Goal: Task Accomplishment & Management: Use online tool/utility

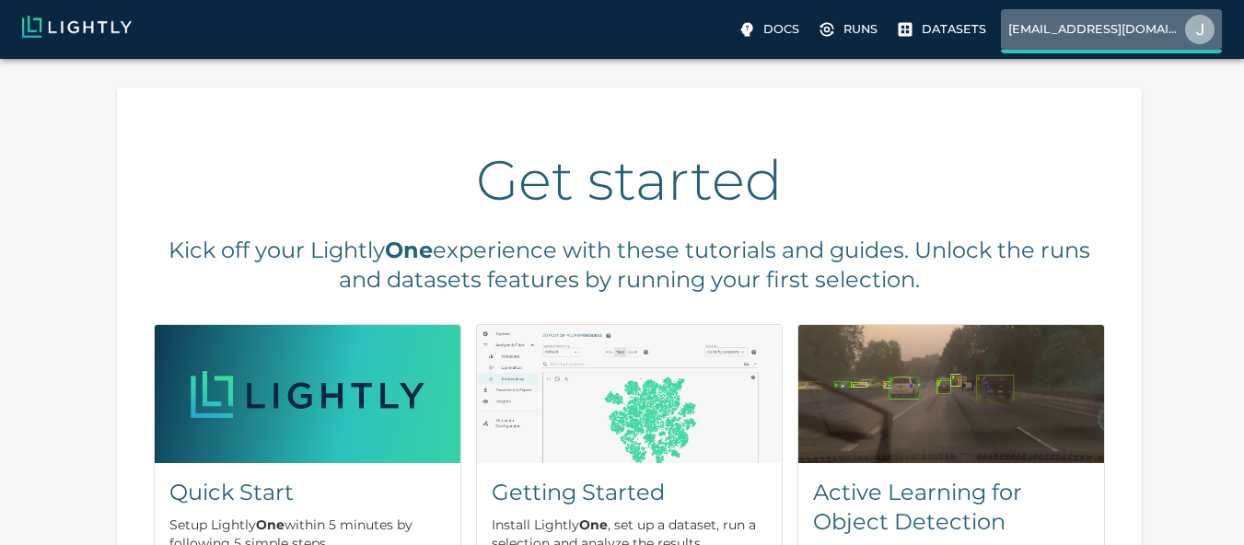
click at [1176, 26] on p "[EMAIL_ADDRESS][DOMAIN_NAME]" at bounding box center [1093, 28] width 169 height 17
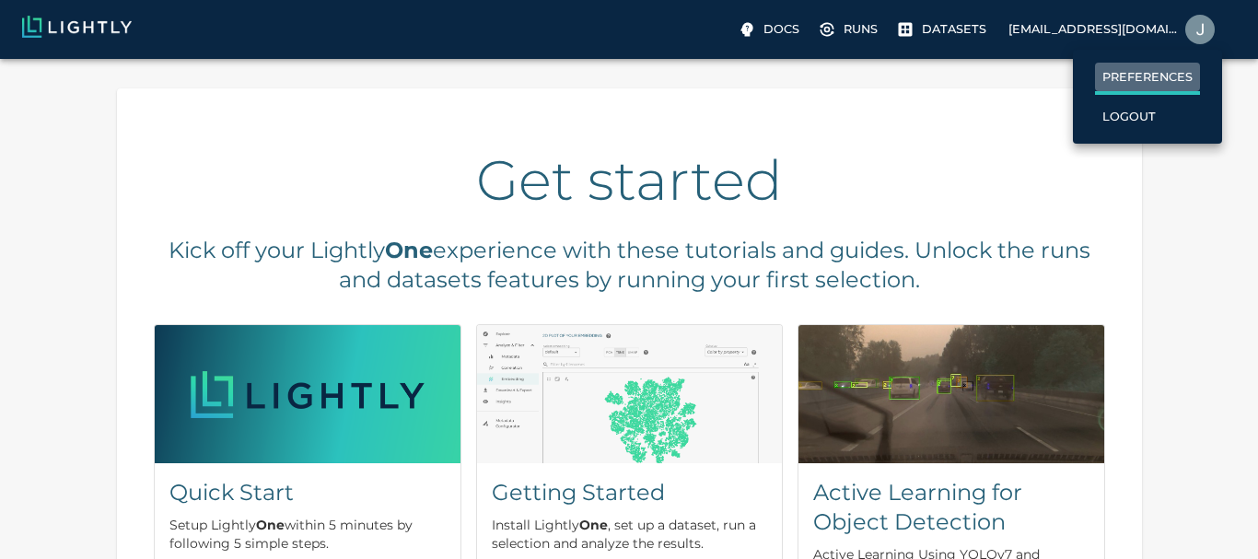
click at [1139, 76] on p "Preferences" at bounding box center [1147, 76] width 90 height 17
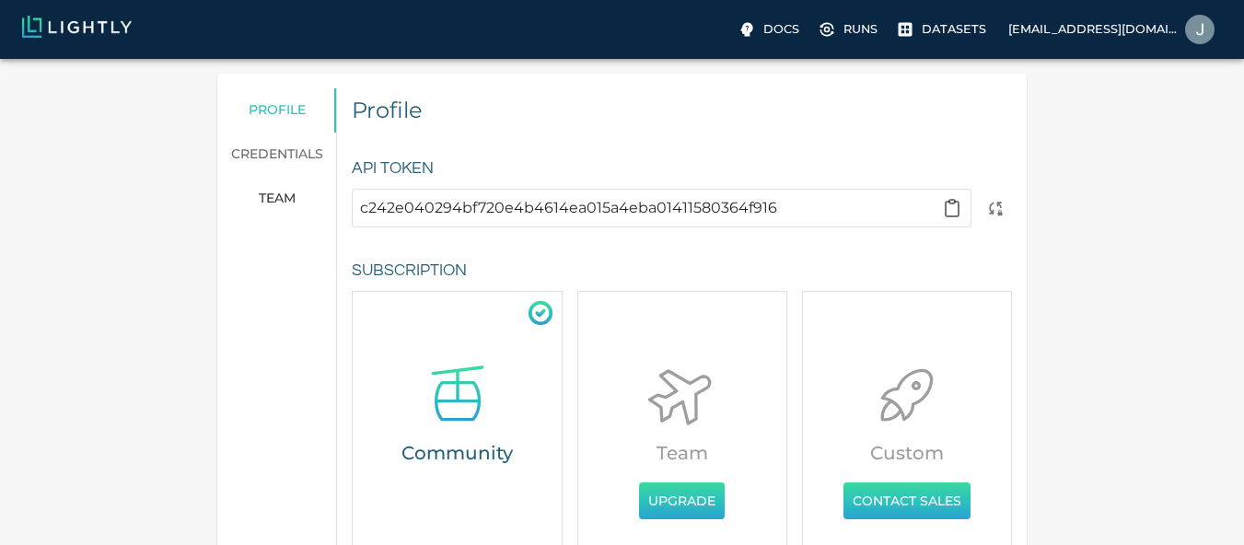
click at [811, 199] on input "c242e040294bf720e4b4614ea015a4eba01411580364f916" at bounding box center [647, 207] width 574 height 29
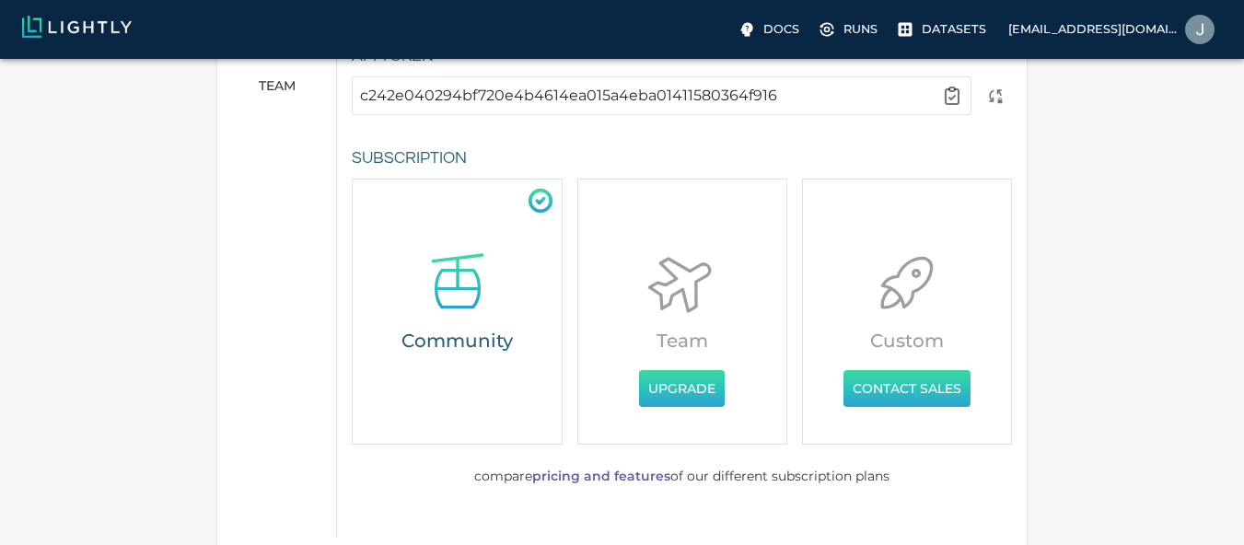
scroll to position [186, 0]
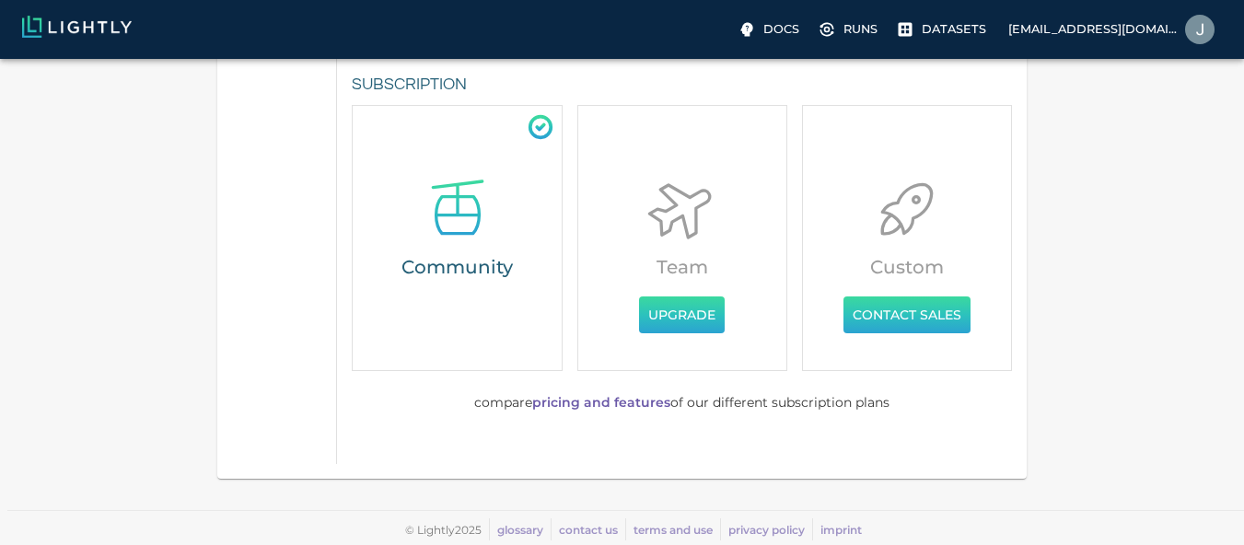
click at [542, 118] on icon at bounding box center [540, 127] width 21 height 21
click at [629, 400] on link "pricing and features" at bounding box center [601, 402] width 138 height 17
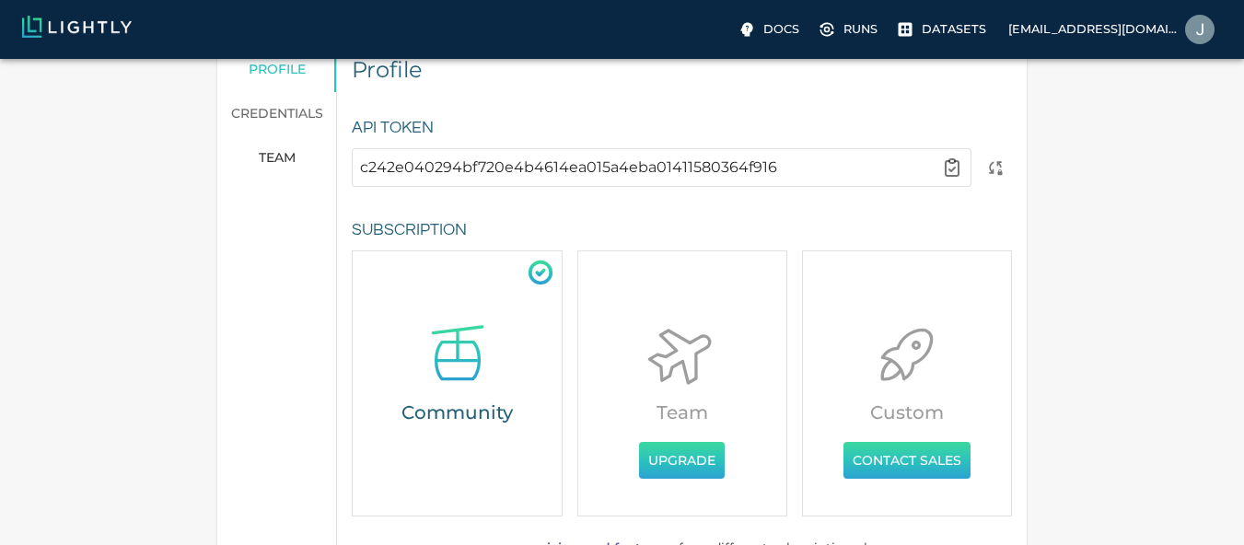
scroll to position [0, 0]
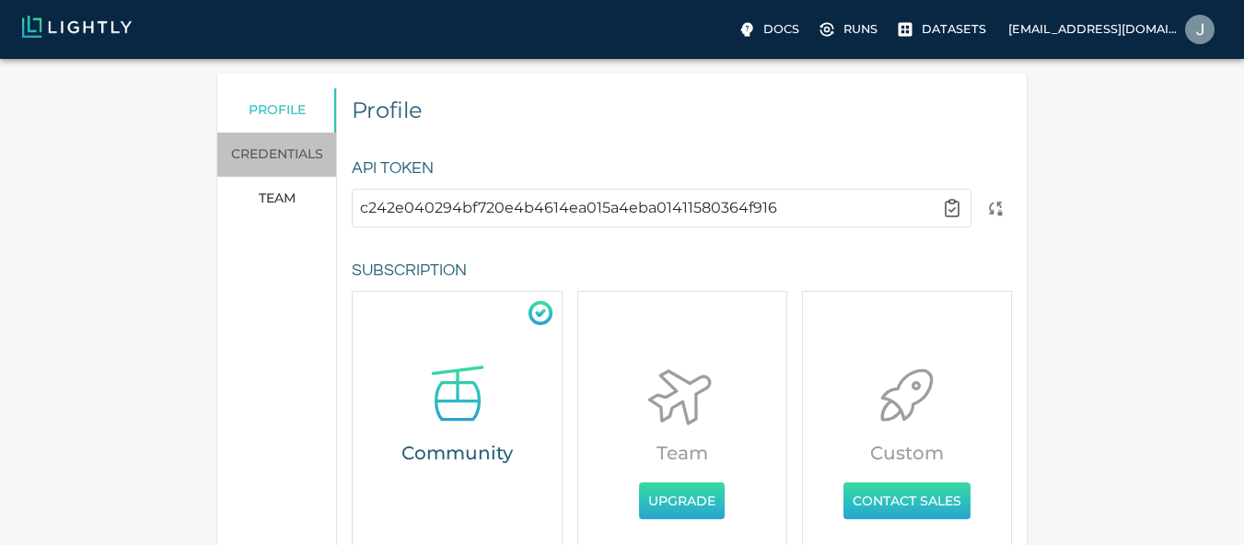
click at [286, 162] on link "credentials" at bounding box center [277, 155] width 120 height 44
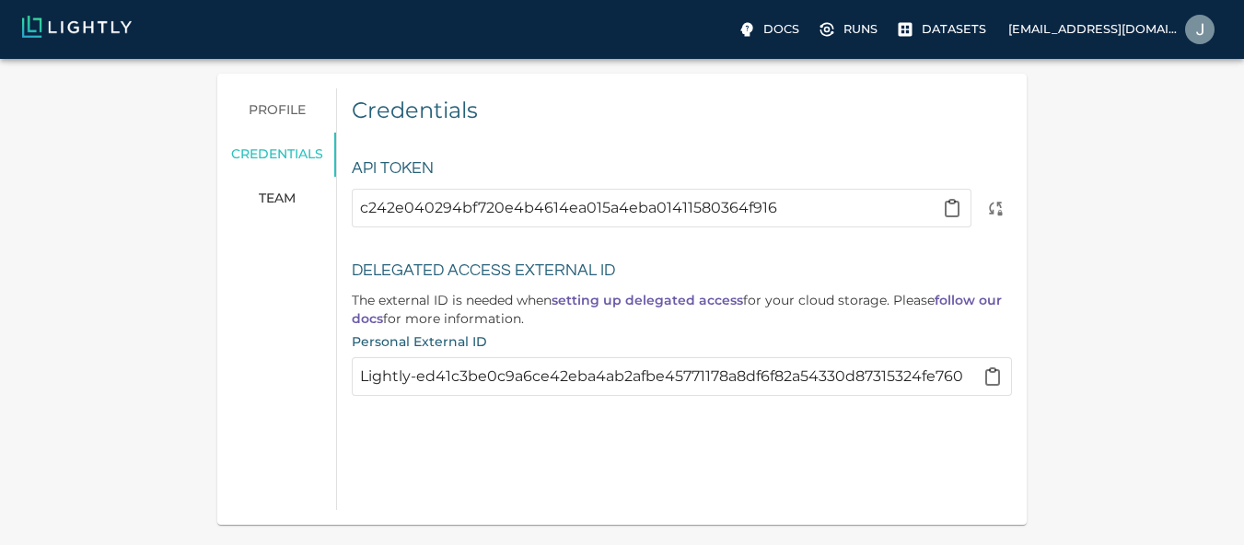
click at [275, 110] on link "profile" at bounding box center [277, 110] width 120 height 44
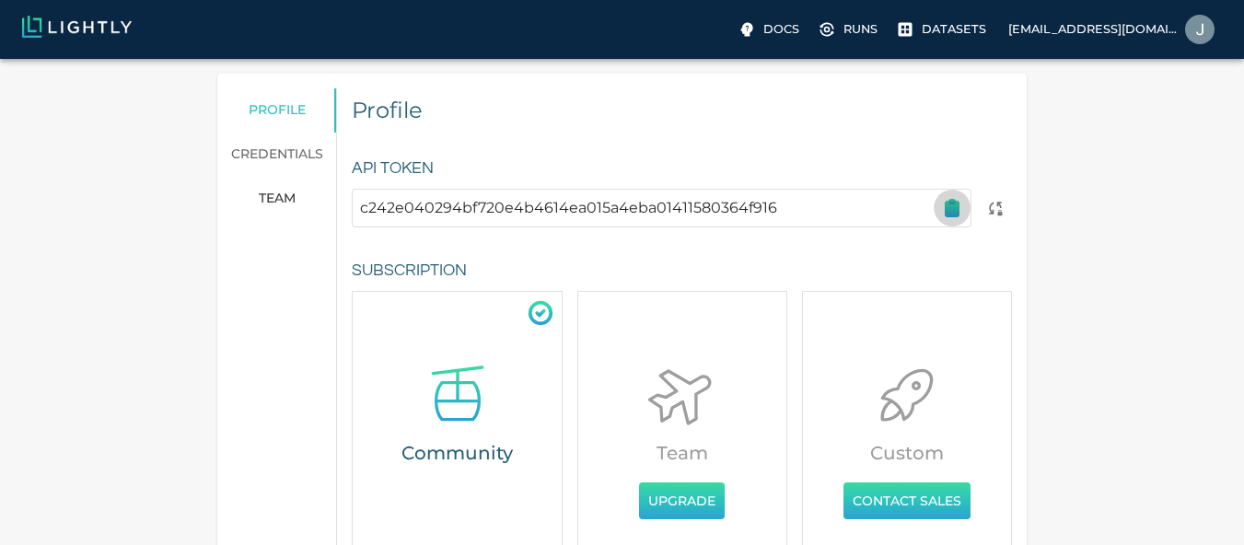
click at [950, 204] on icon "button" at bounding box center [952, 209] width 13 height 15
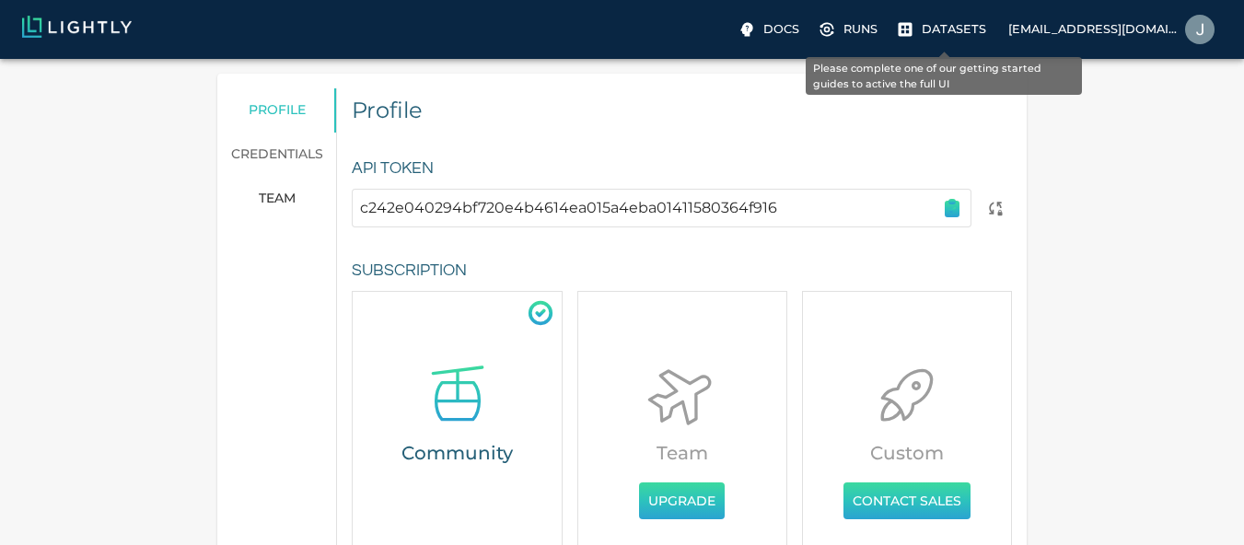
click at [945, 38] on p "Datasets" at bounding box center [954, 28] width 64 height 17
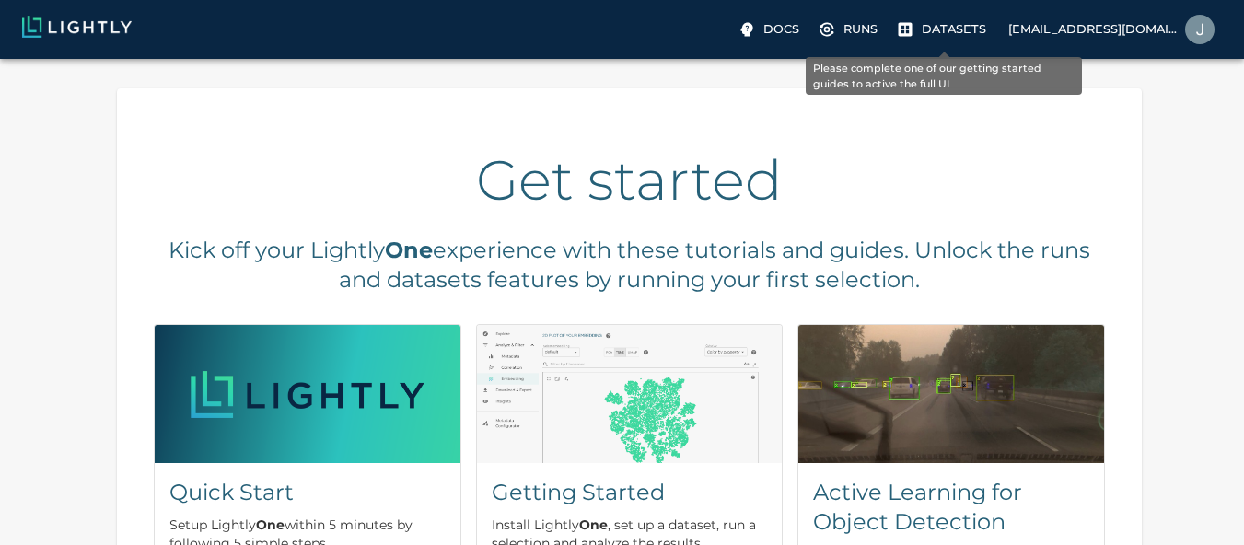
click at [929, 37] on p "Datasets" at bounding box center [954, 28] width 64 height 17
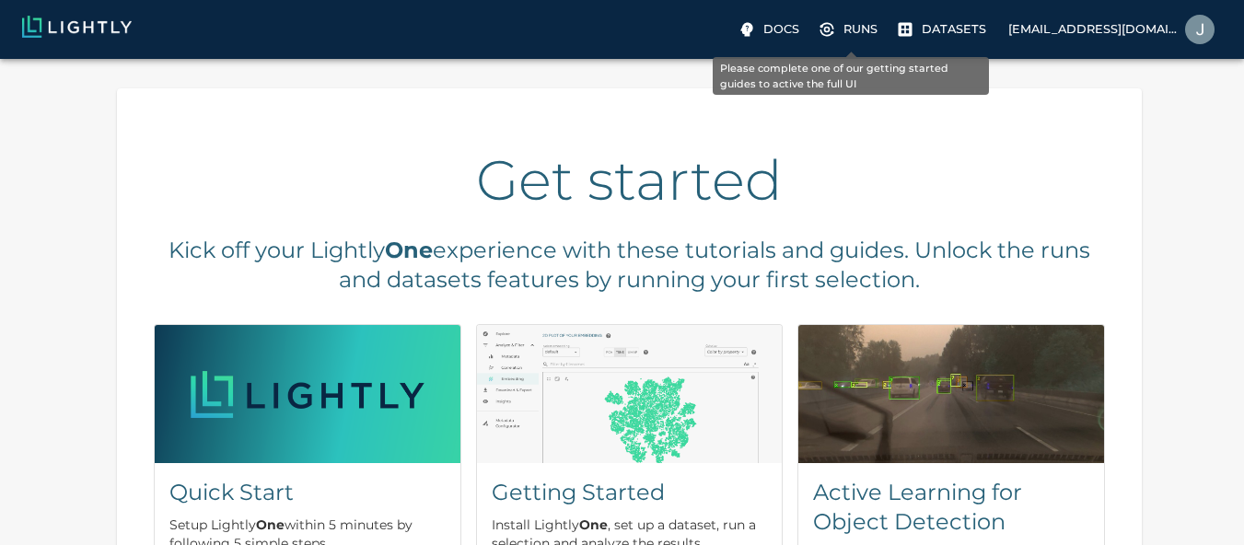
click at [885, 26] on label "Runs" at bounding box center [849, 29] width 71 height 29
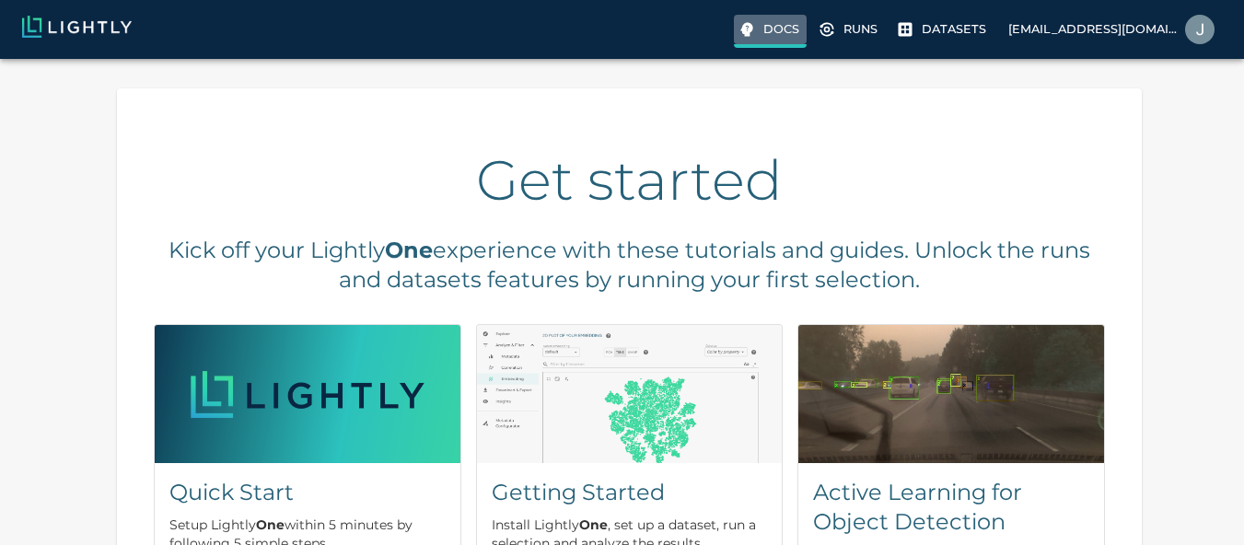
click at [779, 30] on p "Docs" at bounding box center [782, 28] width 36 height 17
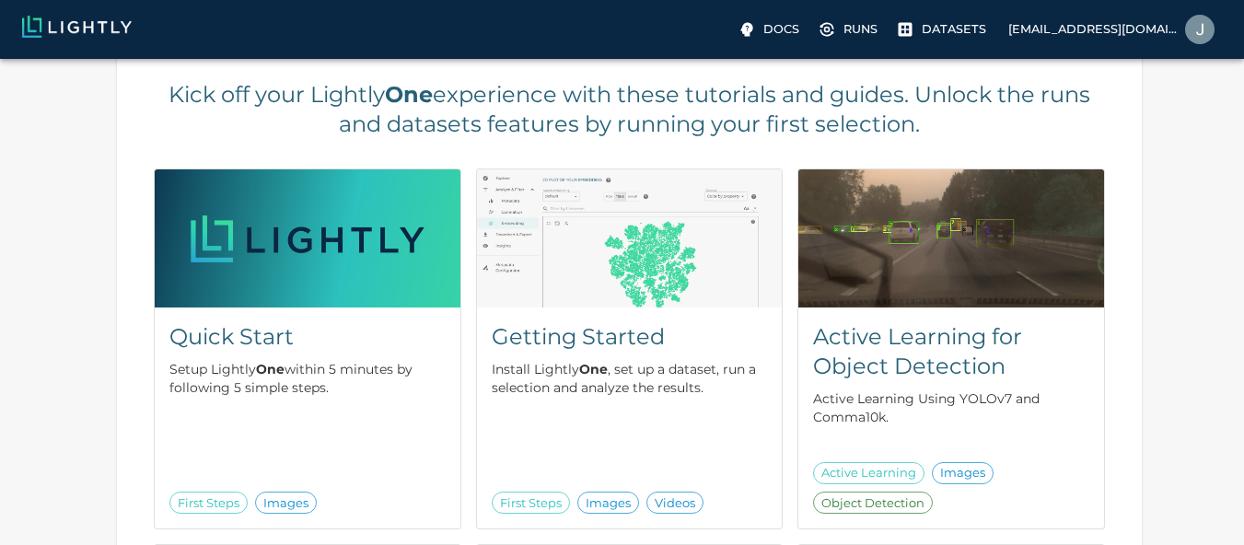
scroll to position [159, 0]
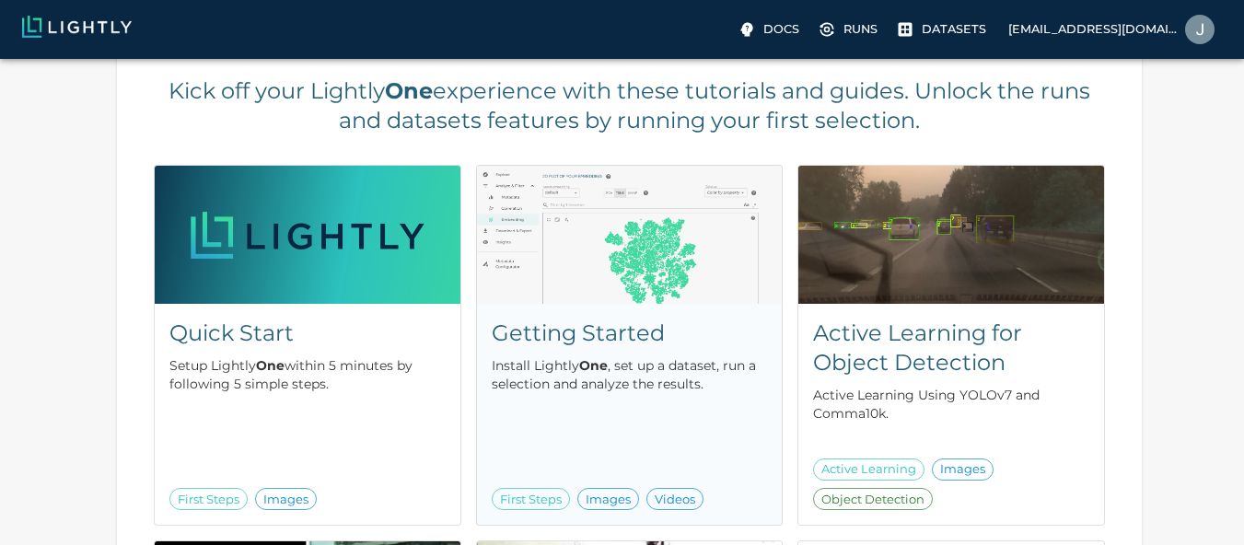
click at [566, 354] on div "Getting Started Install Lightly One , set up a dataset, run a selection and ana…" at bounding box center [630, 358] width 276 height 78
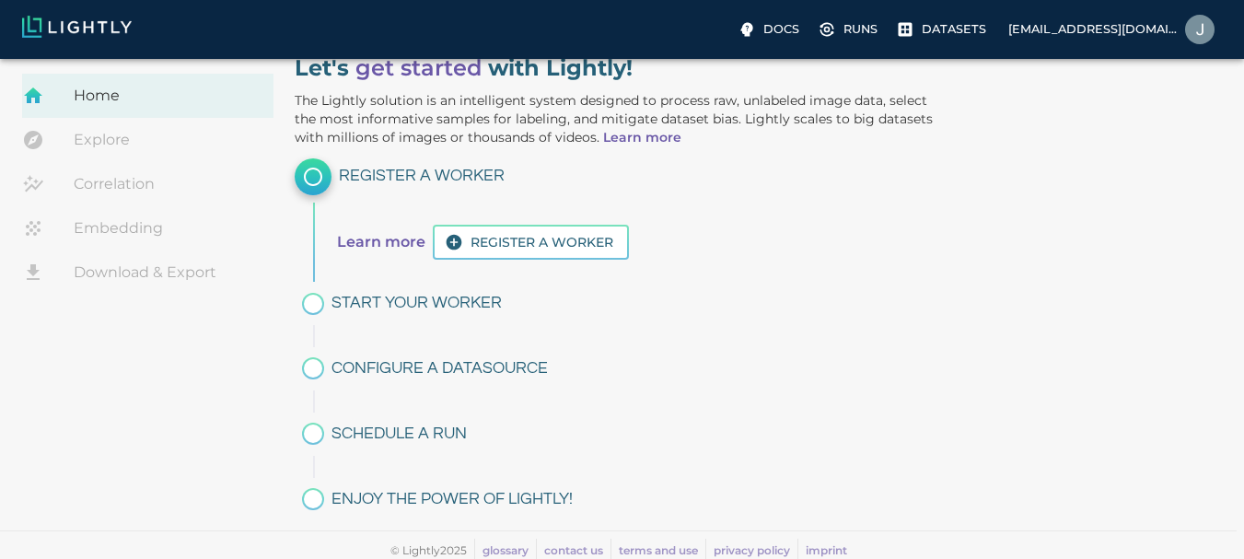
scroll to position [76, 0]
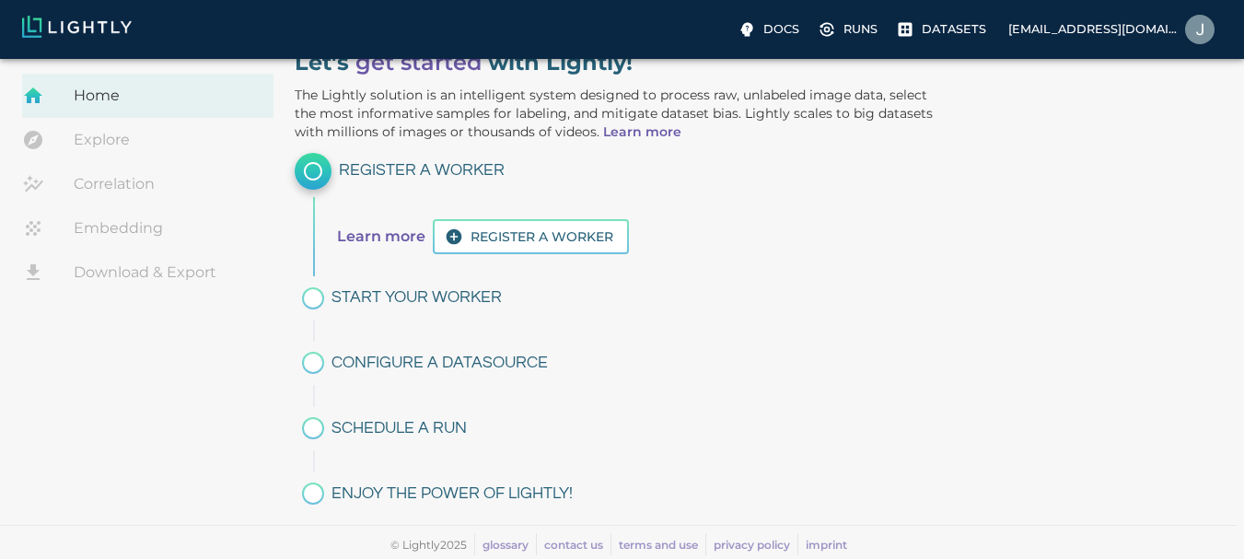
click at [321, 302] on div at bounding box center [313, 298] width 22 height 22
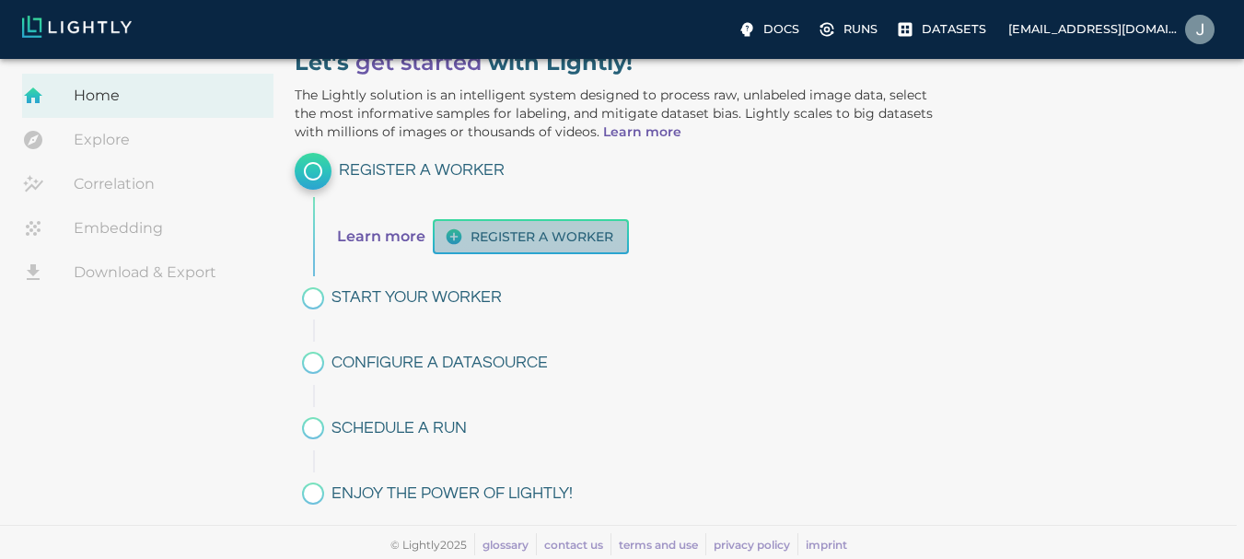
click at [503, 227] on button "Register a worker" at bounding box center [531, 237] width 196 height 36
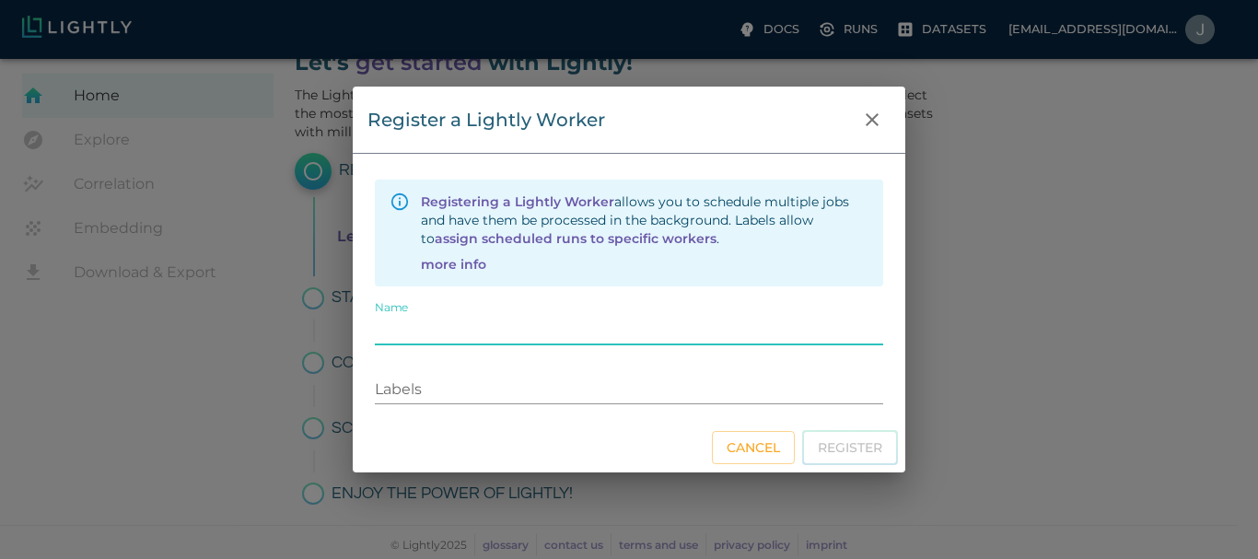
click at [419, 332] on input "Name" at bounding box center [629, 330] width 508 height 29
type input "Redudancy"
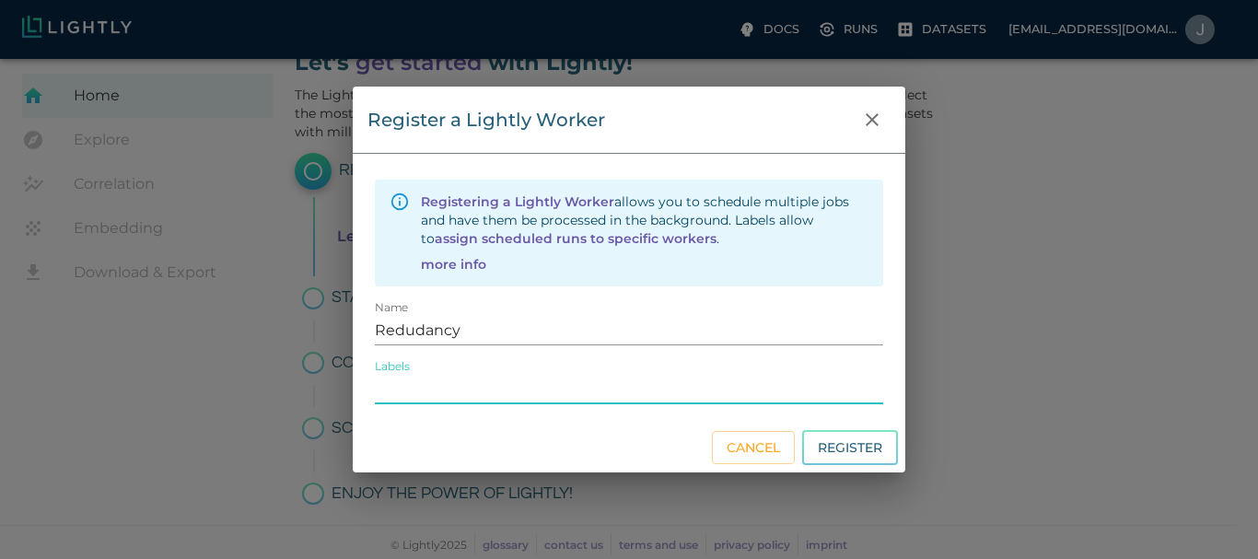
click at [441, 387] on input "Labels" at bounding box center [629, 389] width 508 height 29
type input "filtering"
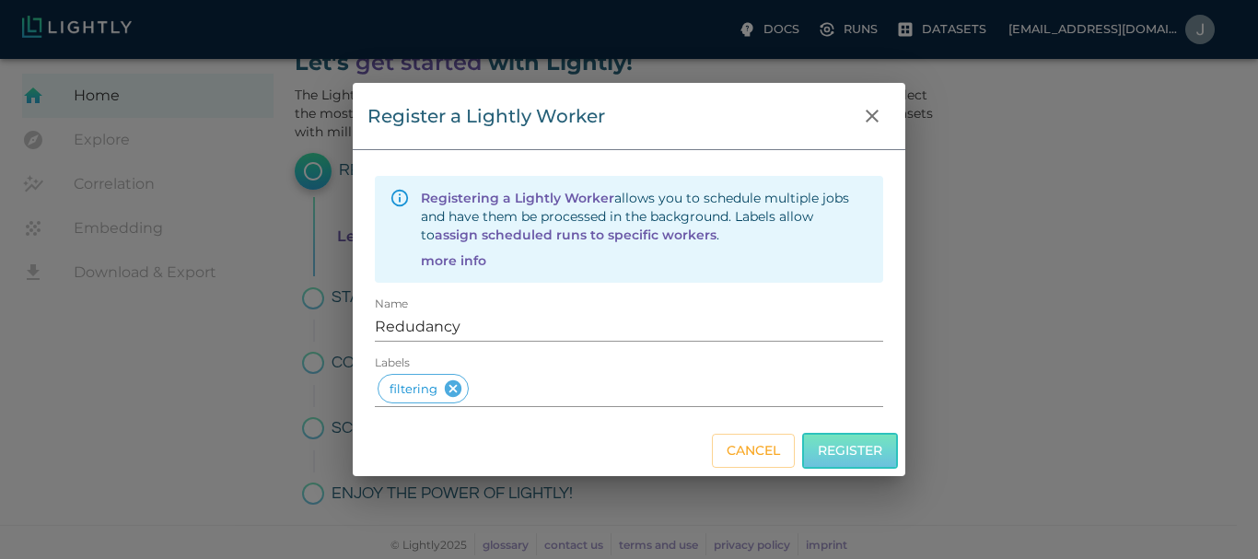
click at [829, 444] on button "Register" at bounding box center [850, 451] width 96 height 36
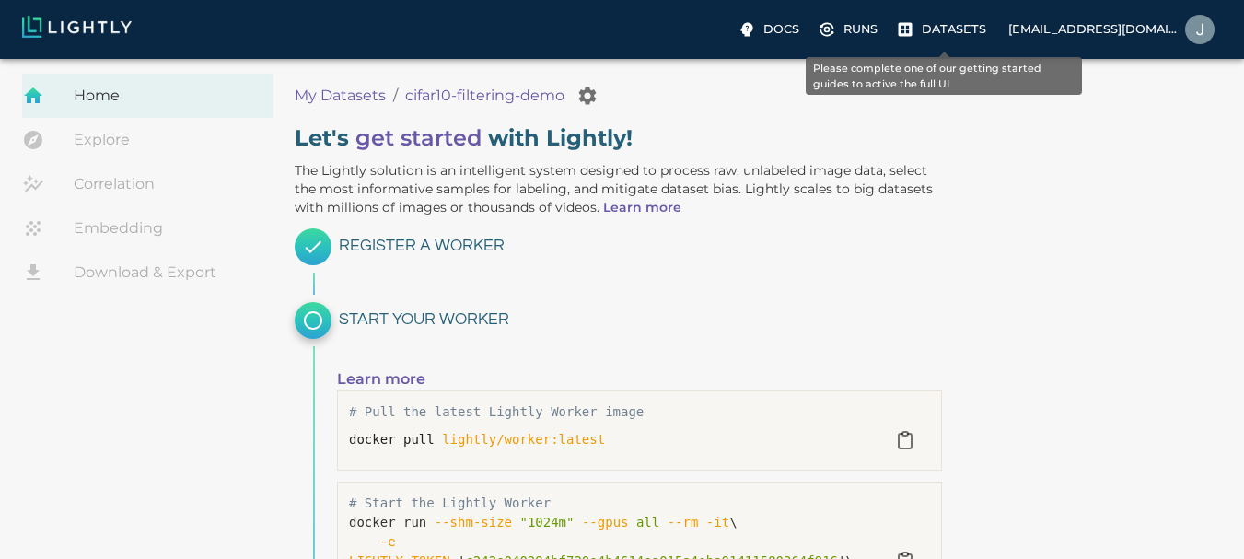
click at [957, 37] on p "Datasets" at bounding box center [954, 28] width 64 height 17
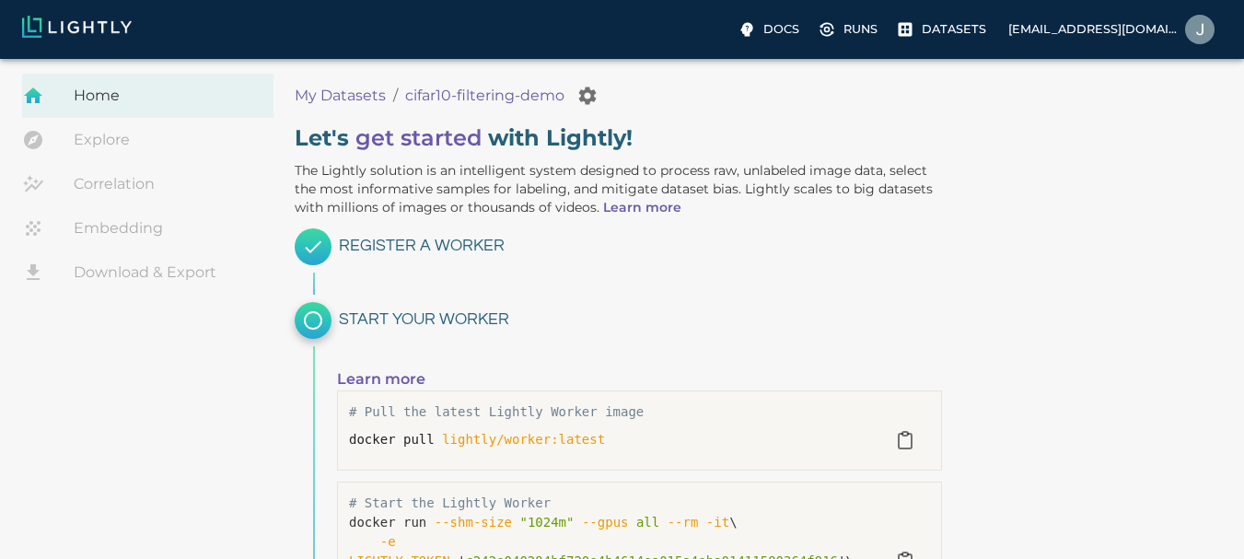
scroll to position [294, 0]
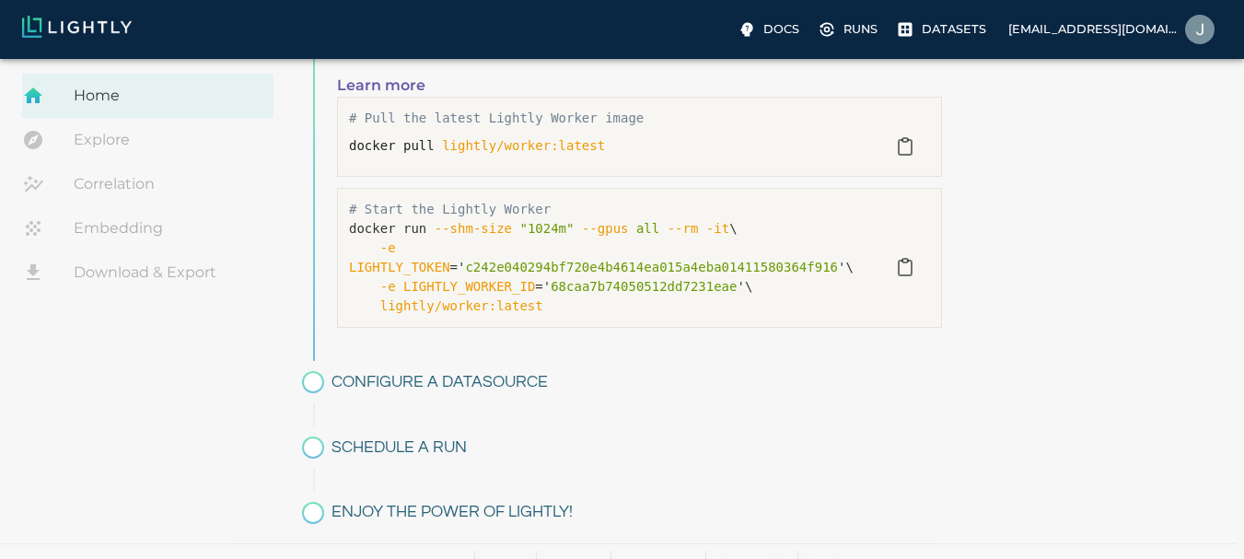
click at [314, 371] on div at bounding box center [313, 382] width 22 height 22
click at [380, 368] on h6 "Configure a datasource" at bounding box center [637, 382] width 611 height 29
click at [313, 437] on div at bounding box center [313, 448] width 22 height 22
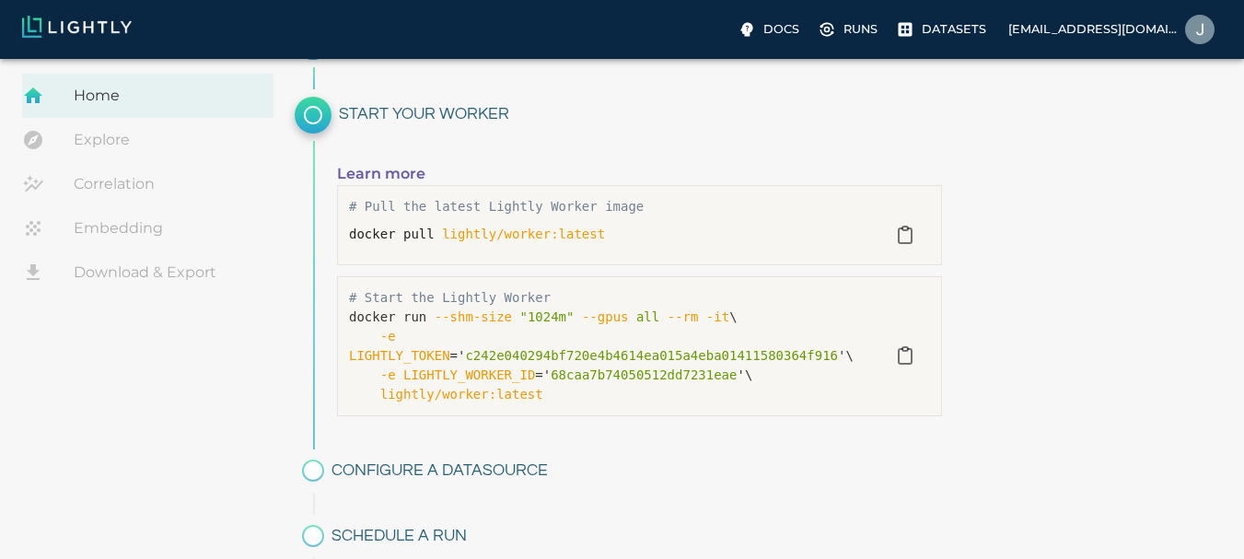
scroll to position [183, 0]
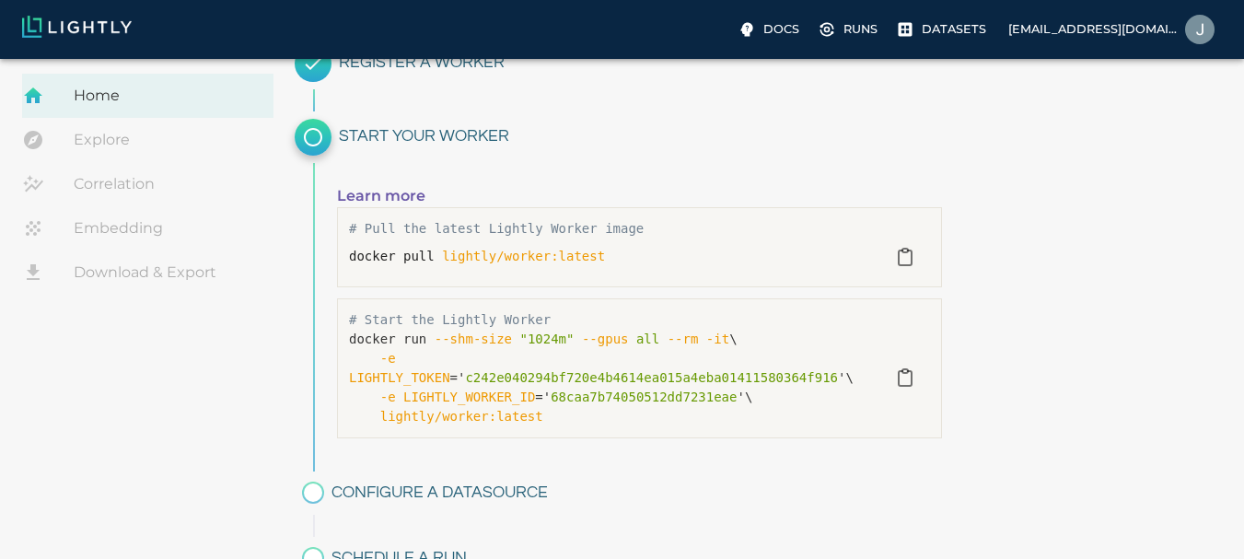
click at [94, 145] on link "Explore" at bounding box center [147, 140] width 251 height 44
click at [443, 251] on span "lightly/worker:latest" at bounding box center [523, 256] width 163 height 15
click at [577, 392] on p "docker run --shm-size "1024m" --gpus all --rm -it \ -e LIGHTLY_TOKEN =' c242e04…" at bounding box center [615, 378] width 532 height 97
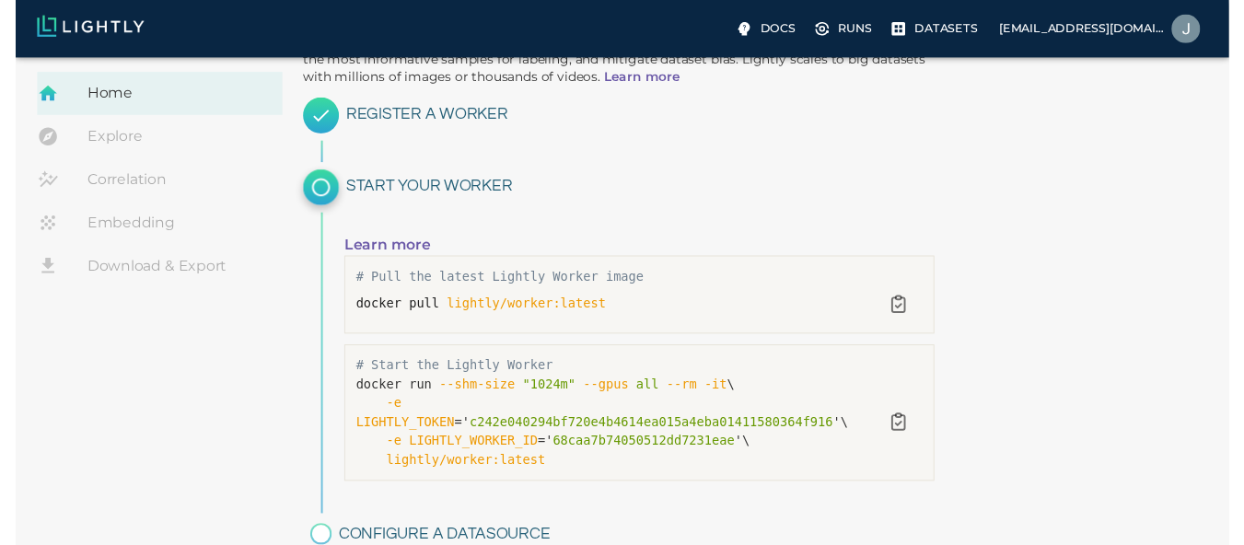
scroll to position [0, 0]
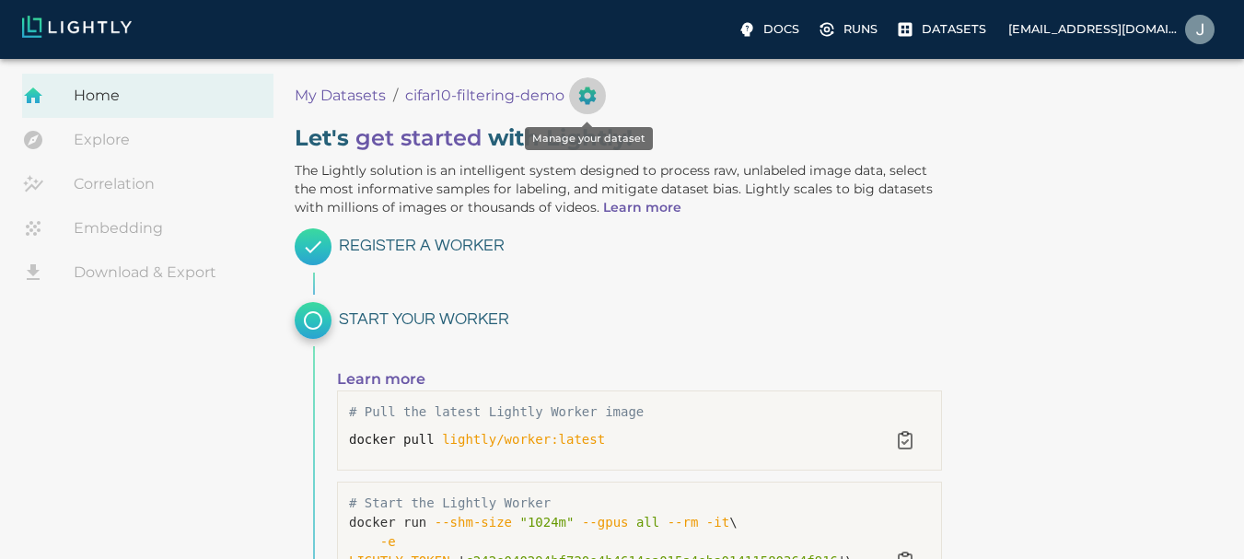
click at [588, 94] on icon "Manage your dataset" at bounding box center [588, 96] width 22 height 22
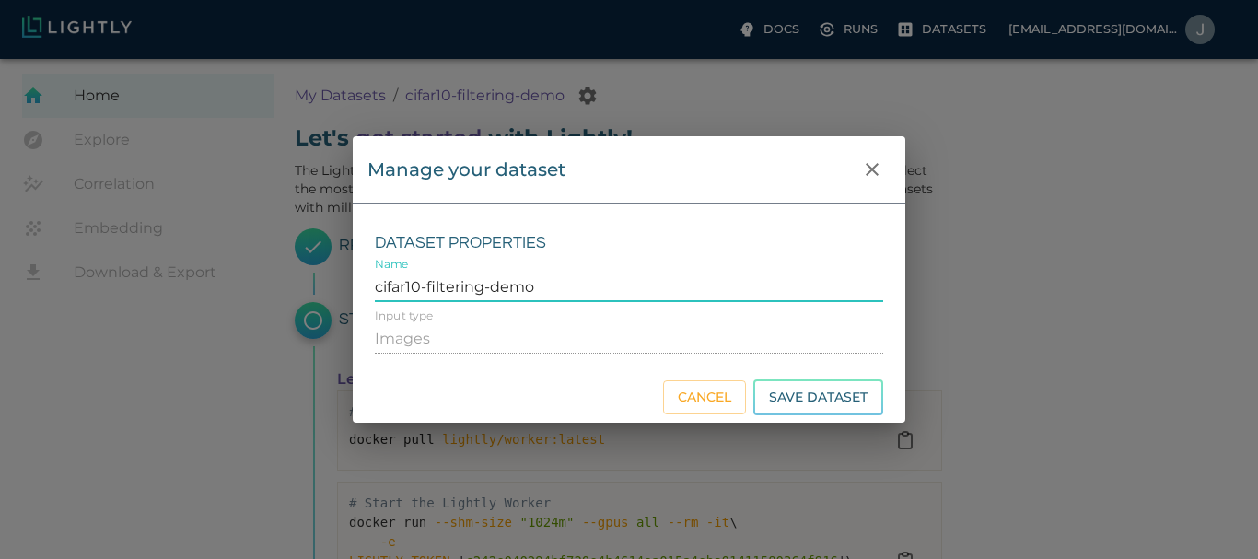
click at [416, 279] on input "cifar10-filtering-demo" at bounding box center [629, 287] width 508 height 29
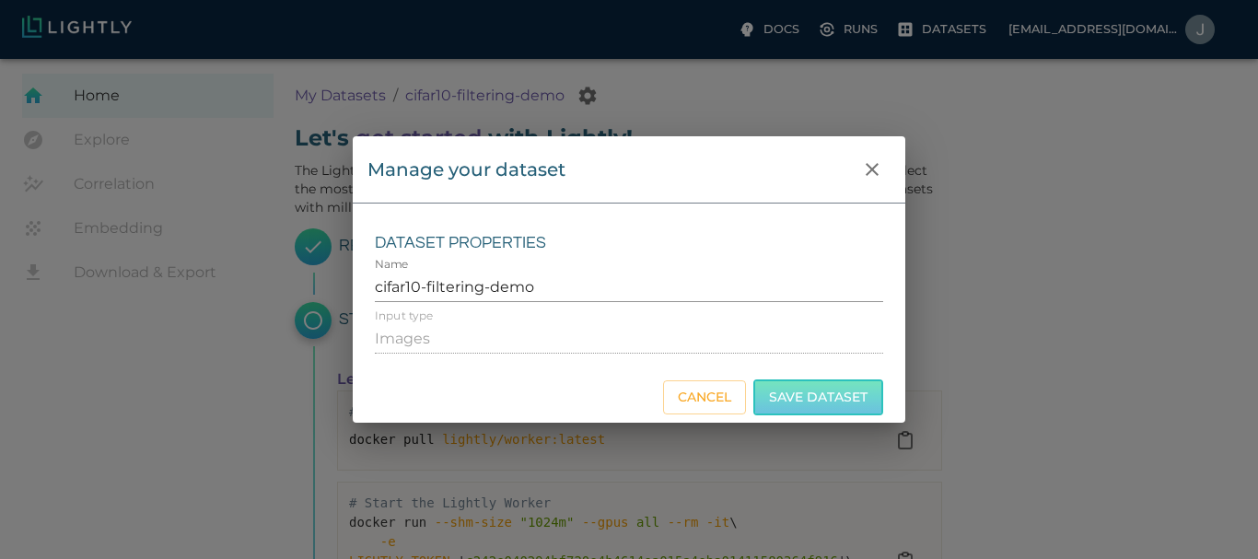
click at [865, 402] on button "Save Dataset" at bounding box center [818, 397] width 130 height 36
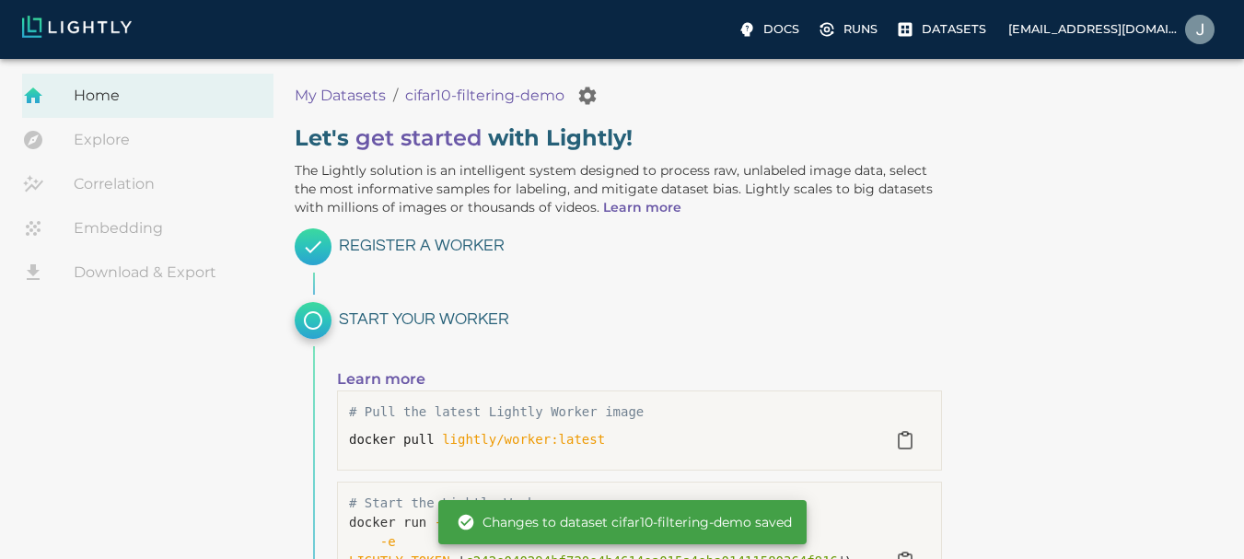
click at [433, 260] on h6 "Register a Worker" at bounding box center [640, 246] width 603 height 29
click at [314, 91] on p "My Datasets" at bounding box center [340, 96] width 91 height 22
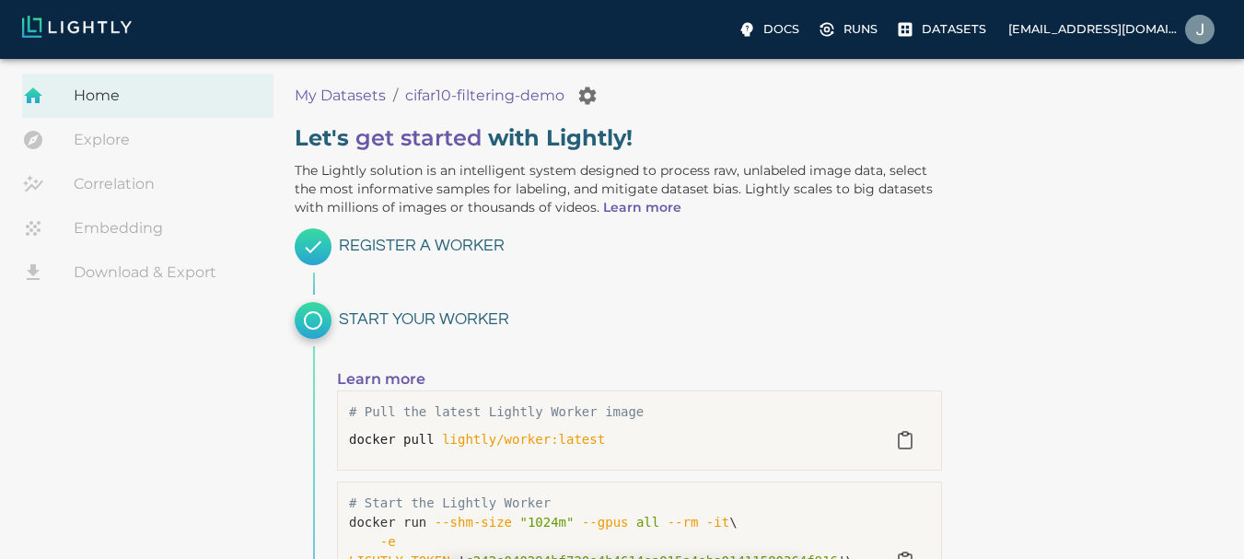
click at [314, 91] on p "My Datasets" at bounding box center [340, 96] width 91 height 22
click at [95, 152] on link "Explore" at bounding box center [147, 140] width 251 height 44
click at [845, 20] on p "Runs" at bounding box center [861, 28] width 34 height 17
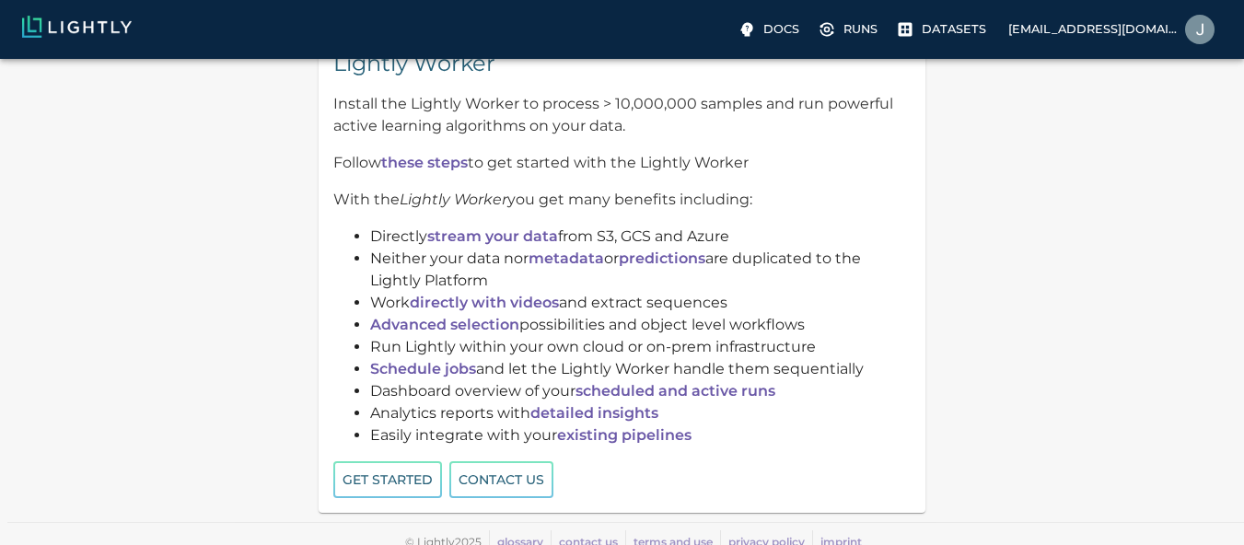
scroll to position [87, 0]
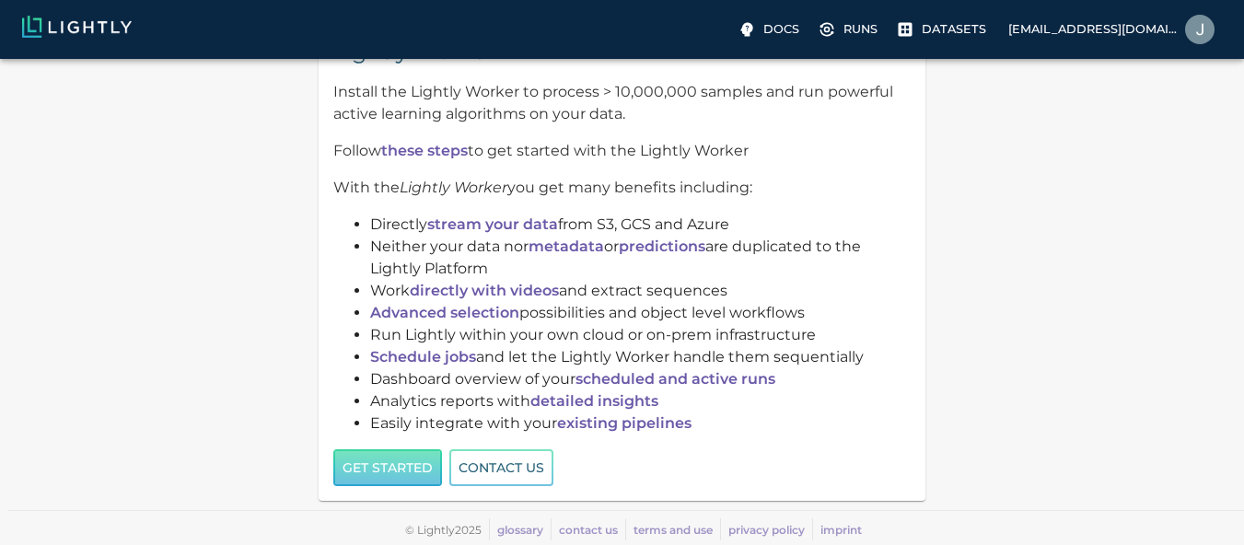
click at [399, 468] on button "Get started" at bounding box center [387, 468] width 109 height 38
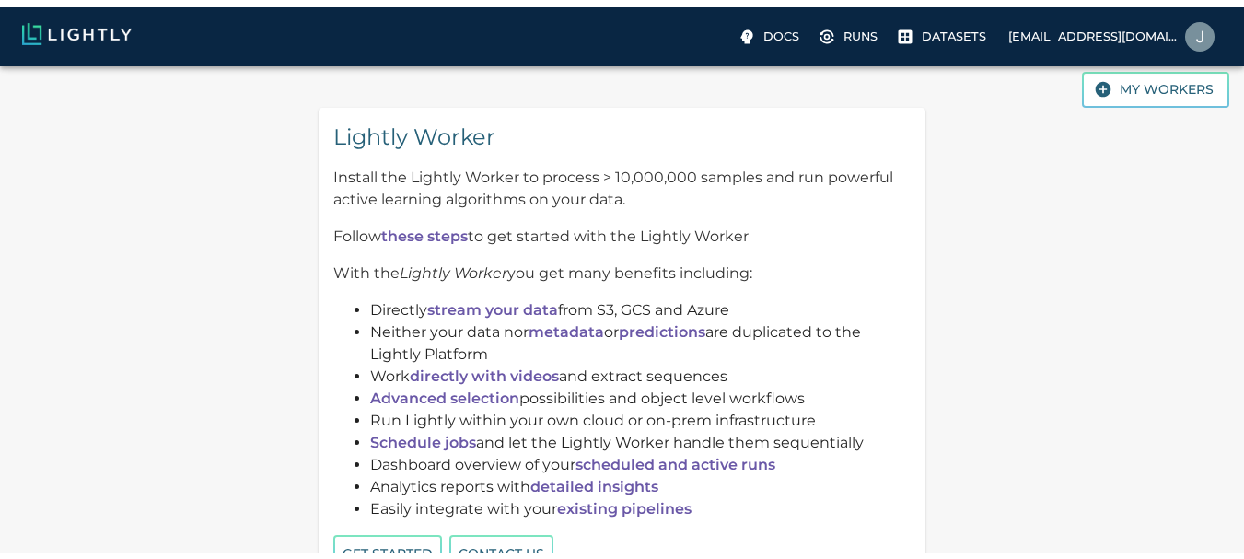
scroll to position [0, 0]
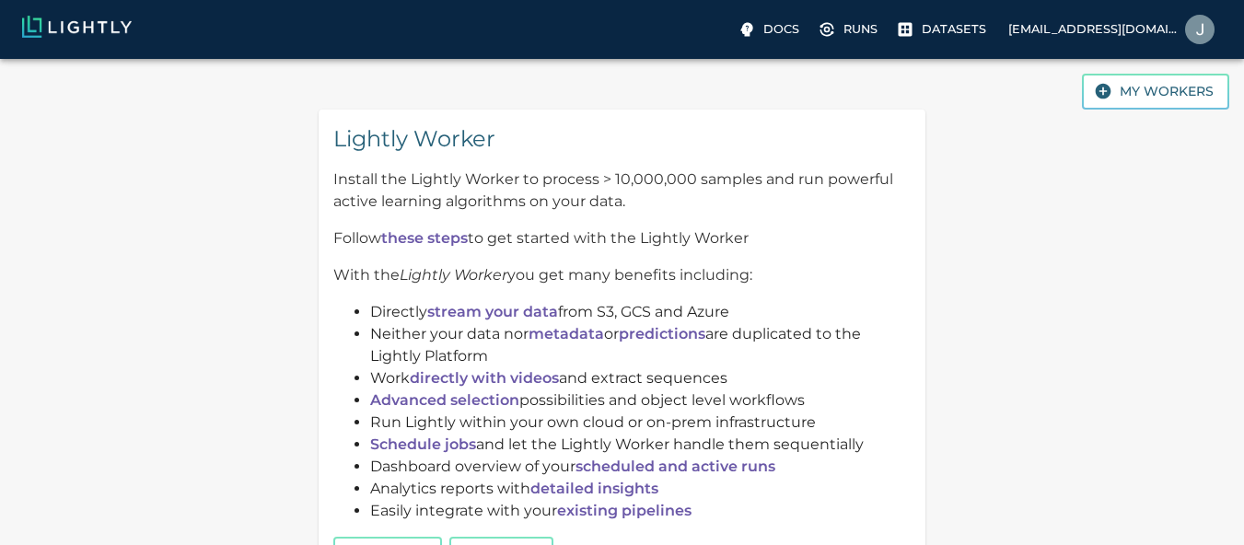
click at [93, 22] on img at bounding box center [77, 27] width 110 height 22
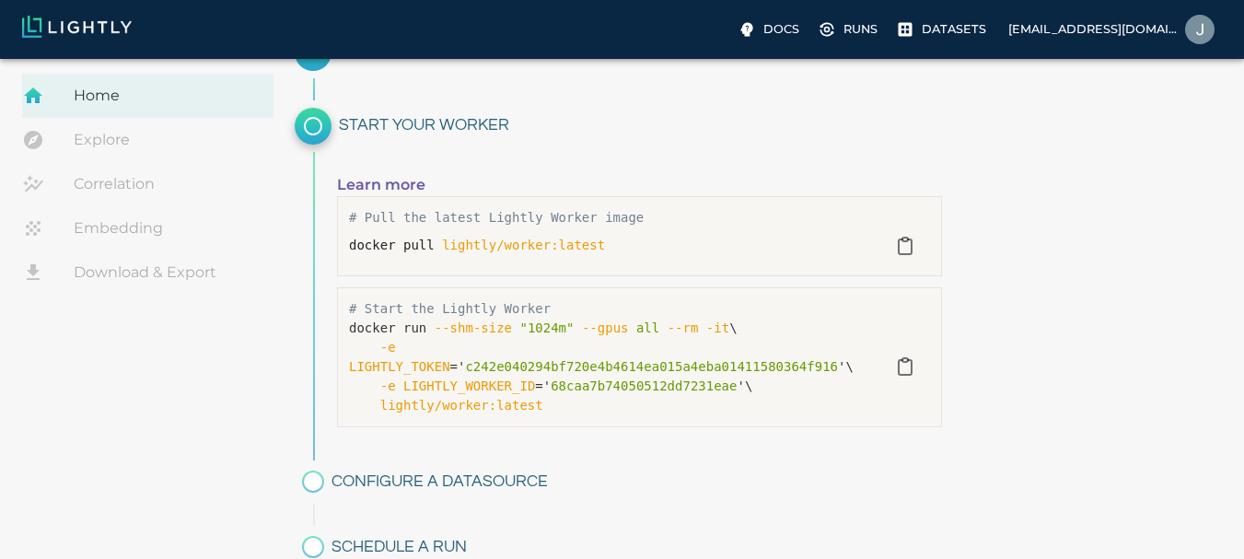
scroll to position [195, 0]
click at [426, 235] on div "docker pull lightly/worker:latest" at bounding box center [615, 244] width 532 height 19
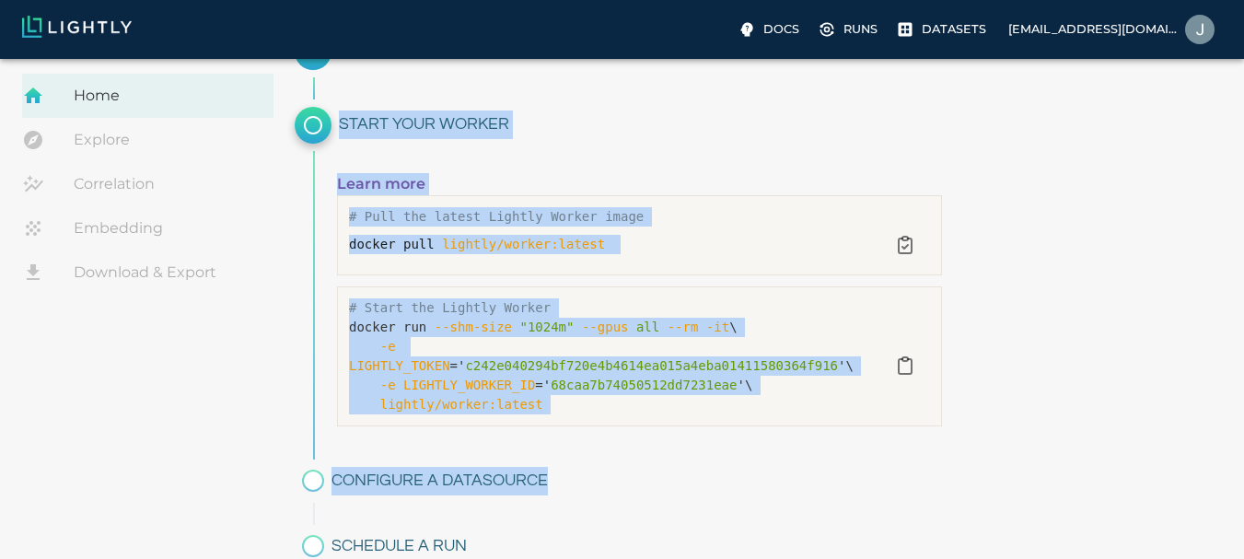
drag, startPoint x: 618, startPoint y: 450, endPoint x: 332, endPoint y: 122, distance: 435.5
click at [332, 122] on div "Register a Worker Start your Worker Learn more # Pull the latest Lightly Worker…" at bounding box center [618, 329] width 647 height 607
copy div "Start your Worker Learn more # Pull the latest Lightly Worker image docker pull…"
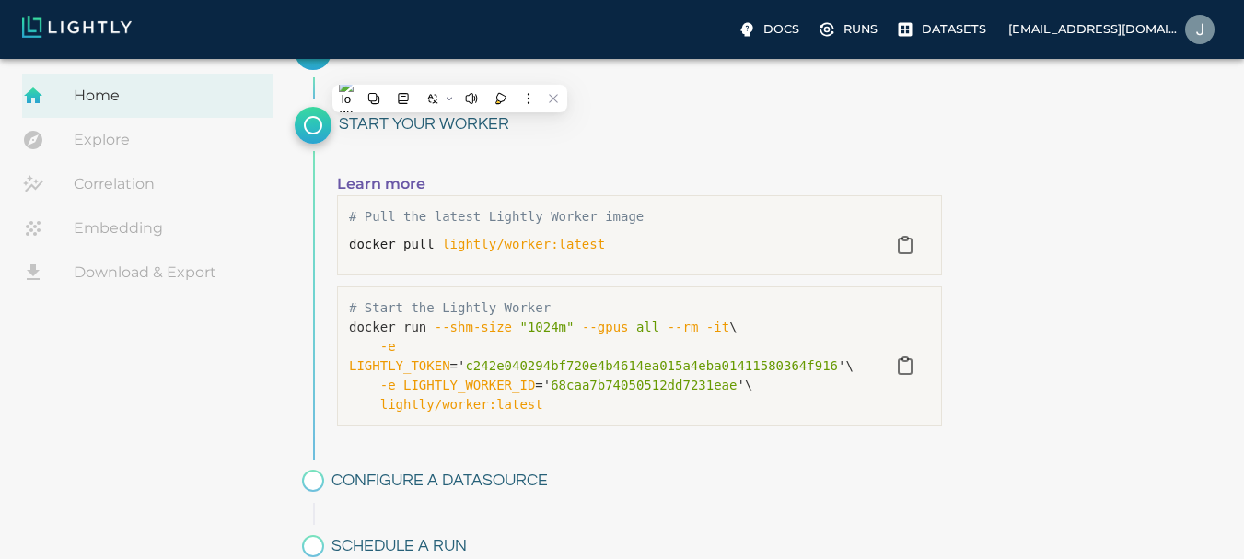
click at [530, 532] on h6 "Schedule a run" at bounding box center [637, 546] width 611 height 29
click at [304, 470] on span at bounding box center [313, 481] width 37 height 22
click at [911, 248] on icon "button" at bounding box center [905, 246] width 13 height 15
click at [904, 365] on icon "button" at bounding box center [905, 366] width 13 height 15
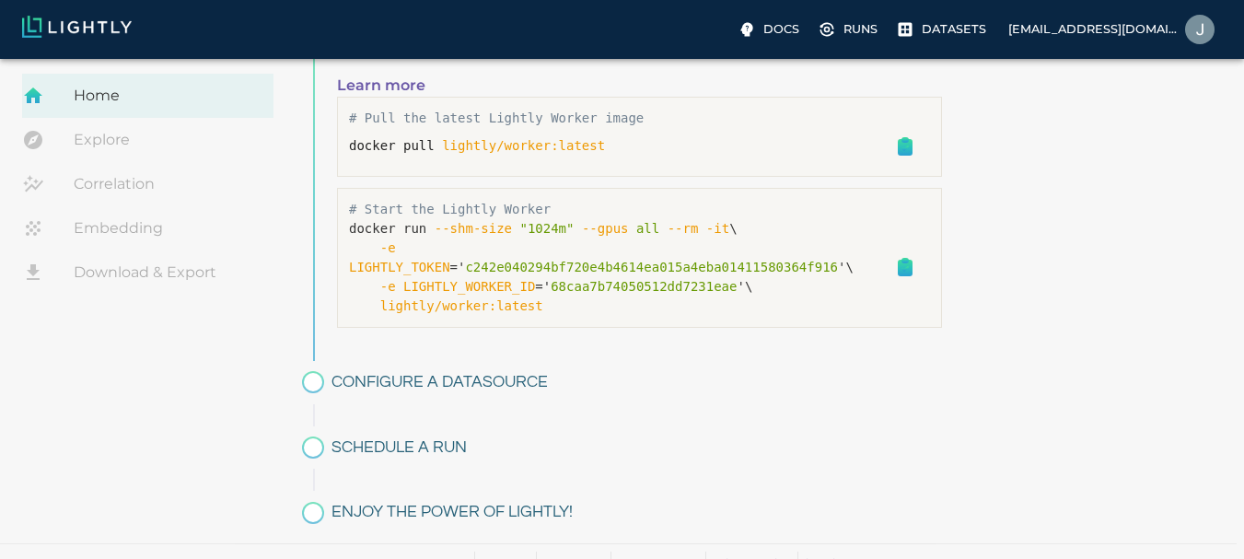
scroll to position [183, 0]
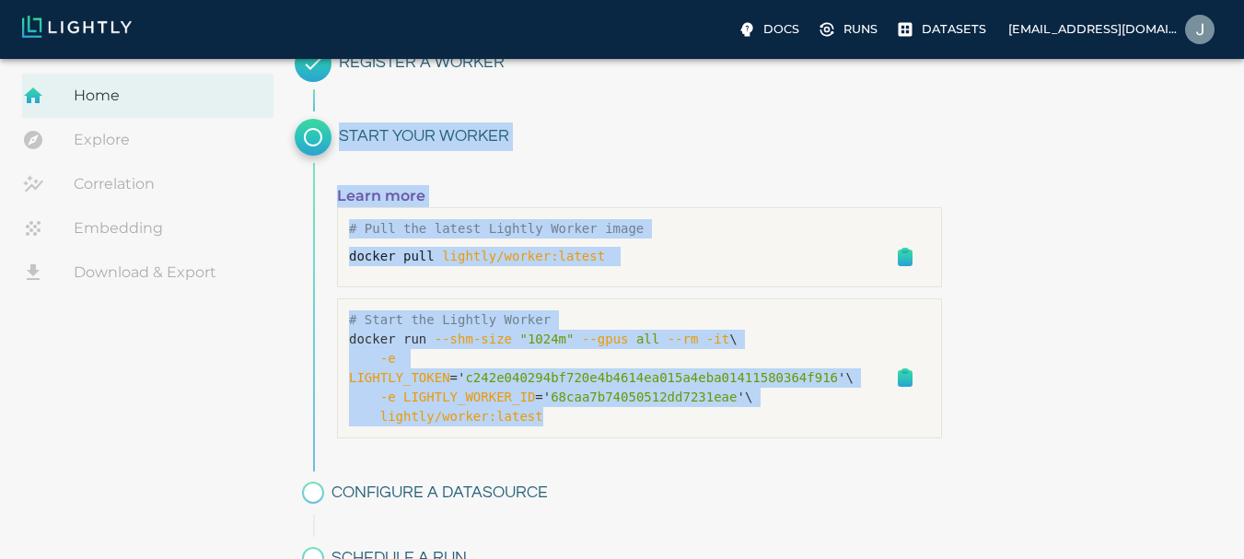
drag, startPoint x: 448, startPoint y: 432, endPoint x: 339, endPoint y: 127, distance: 323.7
click at [339, 127] on div "Register a Worker Start your Worker Learn more # Pull the latest Lightly Worker…" at bounding box center [618, 341] width 647 height 607
copy div "Start your Worker Learn more # Pull the latest Lightly Worker image docker pull…"
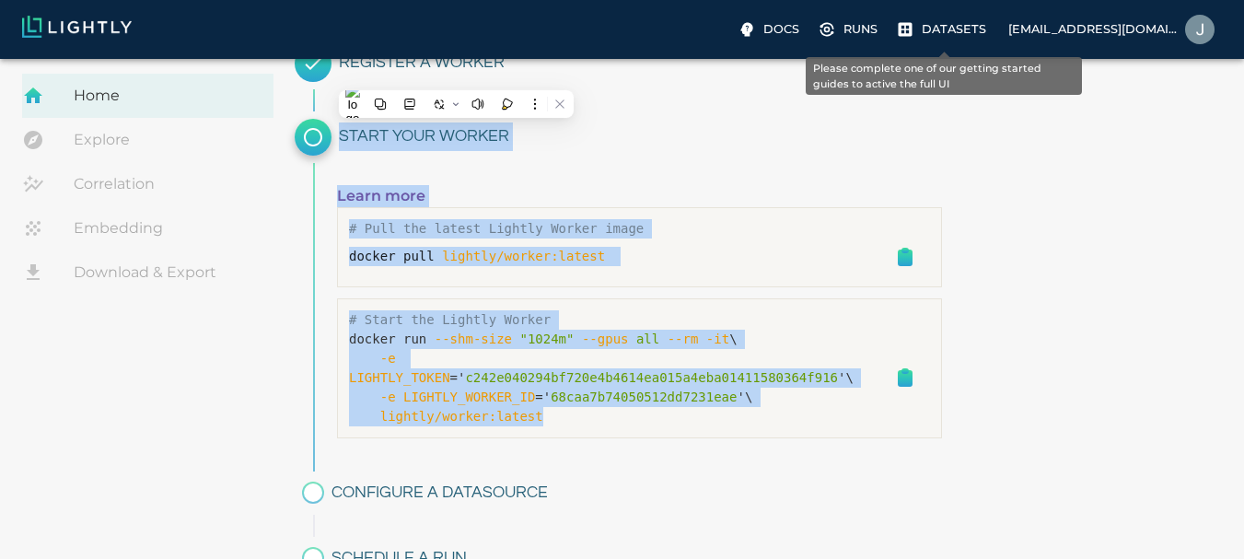
click at [910, 28] on icon "Please complete one of our getting started guides to active the full UI" at bounding box center [905, 29] width 18 height 18
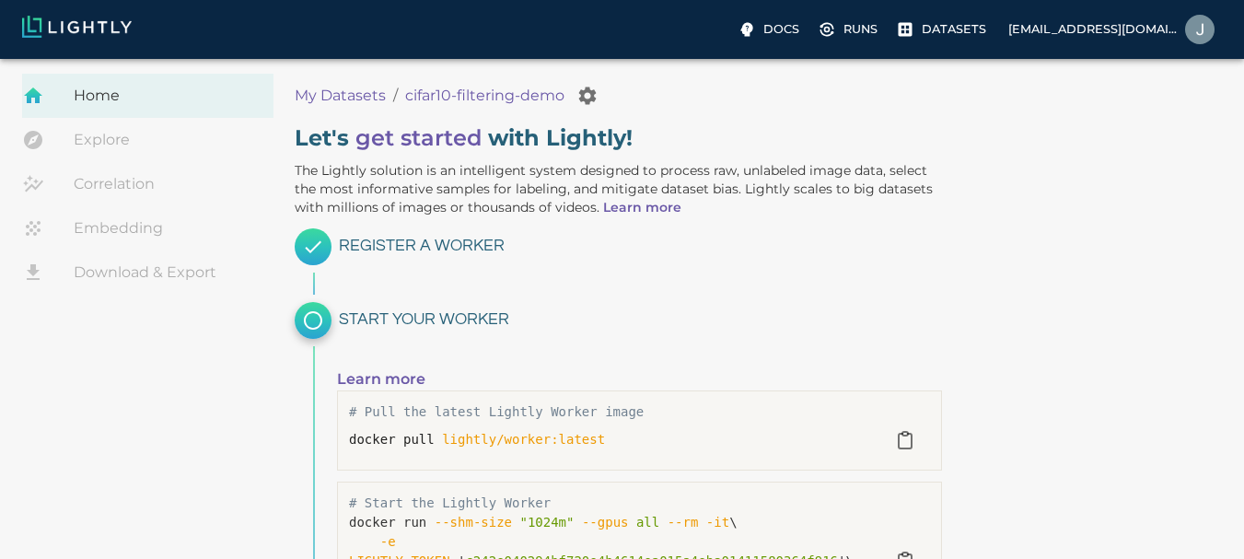
click at [416, 254] on h6 "Register a Worker" at bounding box center [640, 246] width 603 height 29
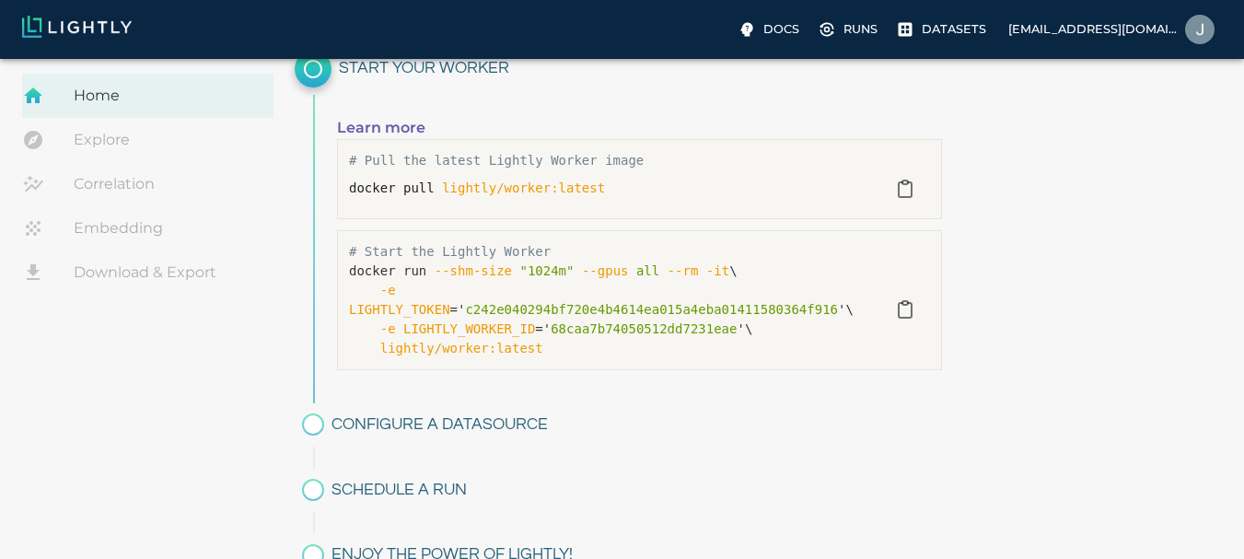
scroll to position [294, 0]
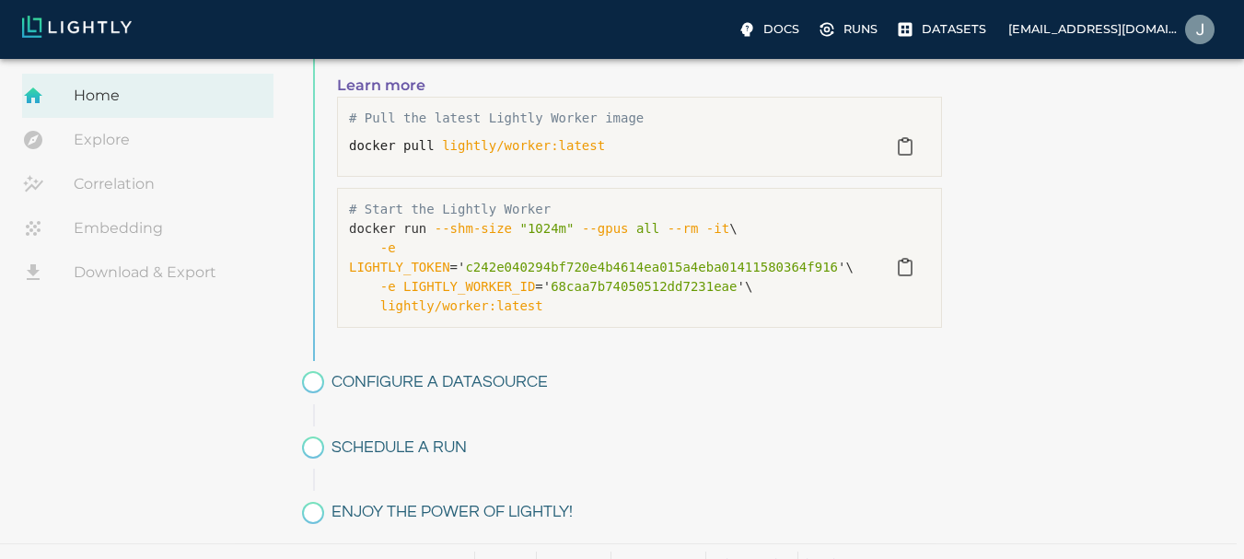
click at [316, 371] on div at bounding box center [313, 382] width 22 height 22
click at [396, 368] on h6 "Configure a datasource" at bounding box center [637, 382] width 611 height 29
click at [505, 522] on div "Dataset loading completed! It seems like lightly-serve is not running. Please s…" at bounding box center [622, 171] width 1244 height 813
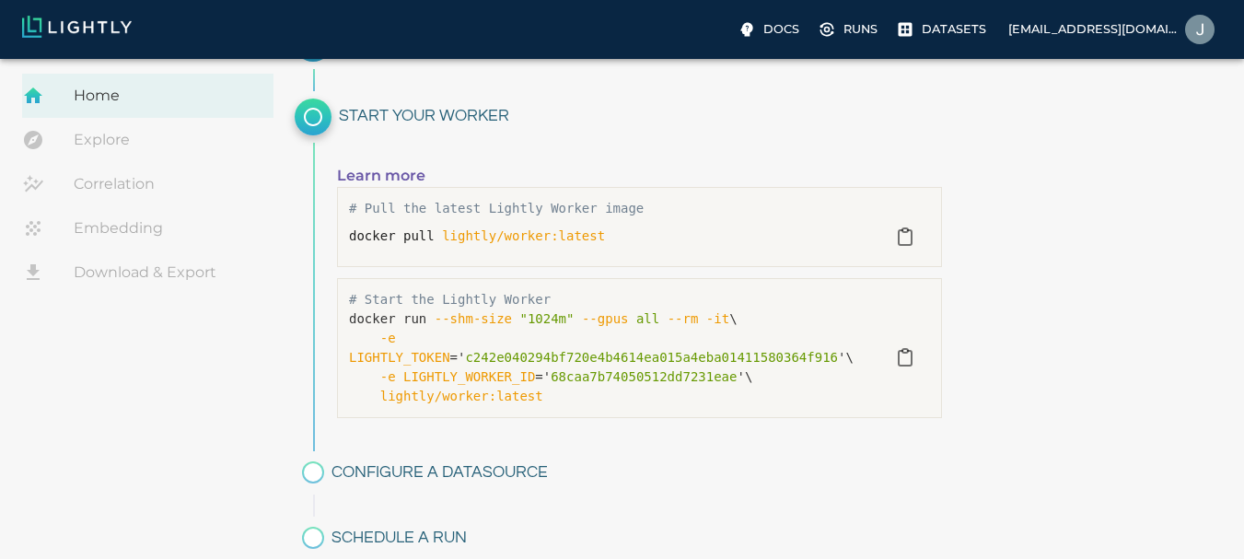
scroll to position [208, 0]
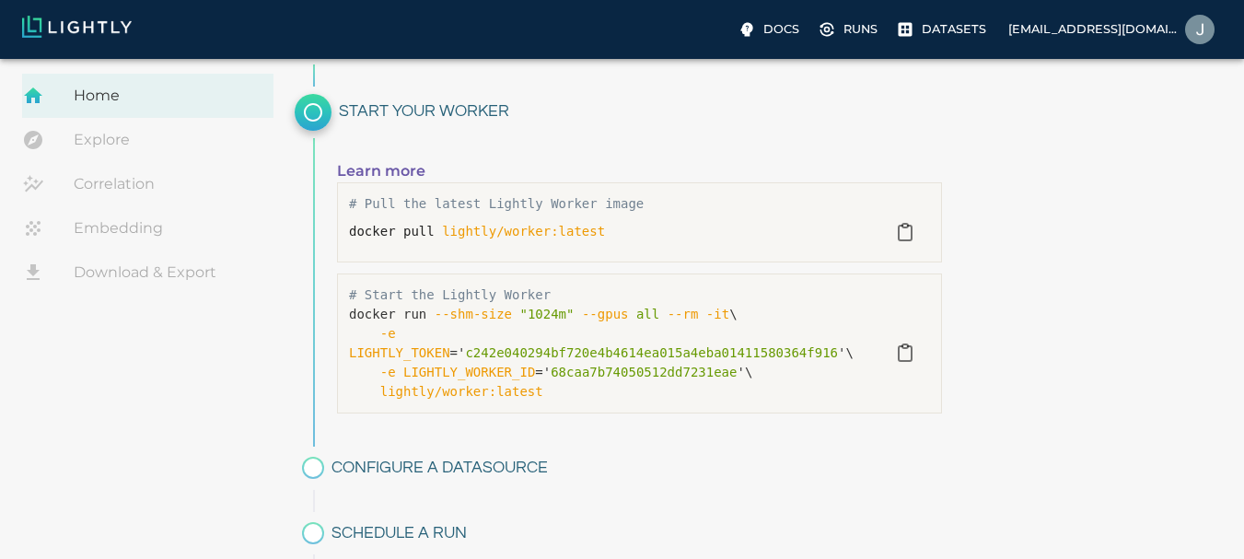
click at [376, 171] on link "Learn more" at bounding box center [381, 170] width 88 height 17
